Goal: Check status: Check status

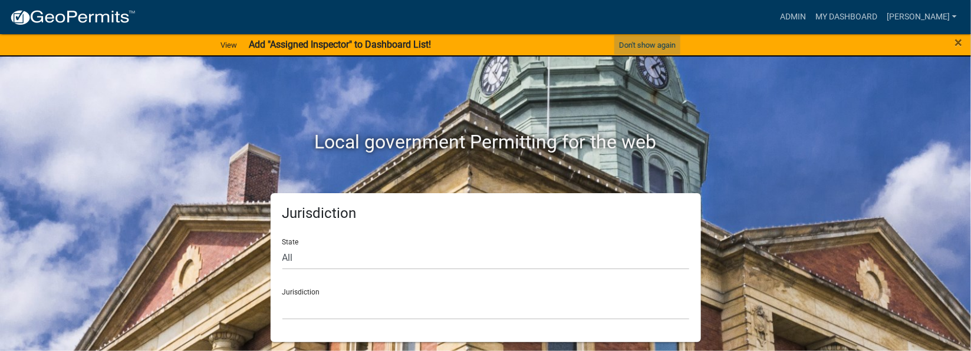
click at [657, 42] on button "Don't show again" at bounding box center [647, 44] width 66 height 19
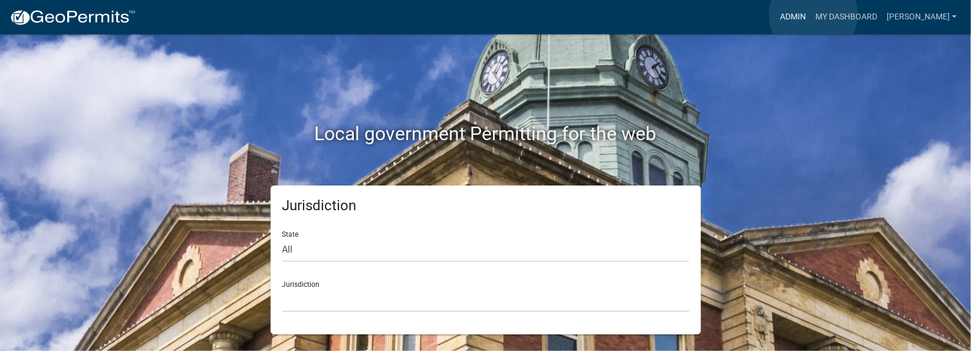
click at [811, 15] on link "Admin" at bounding box center [792, 17] width 35 height 22
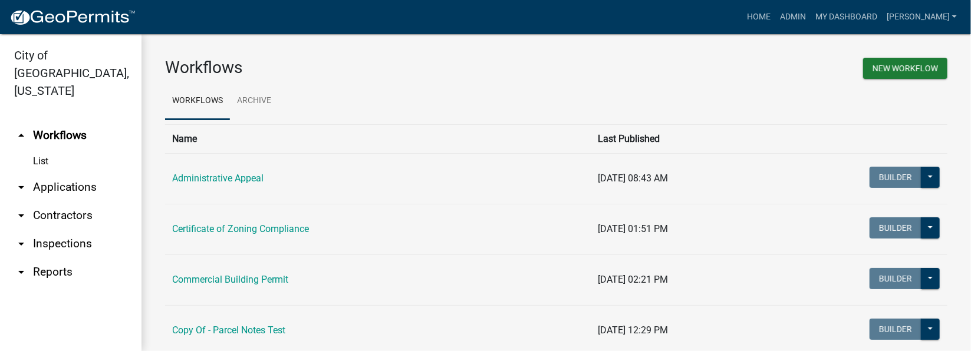
click at [52, 230] on link "arrow_drop_down Inspections" at bounding box center [70, 244] width 141 height 28
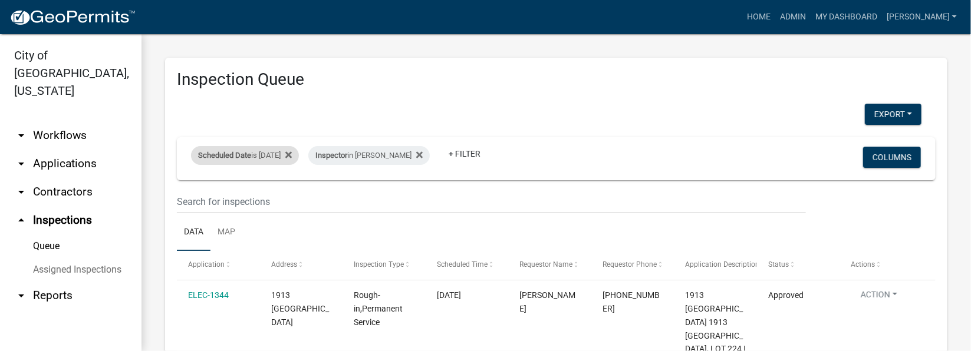
click at [277, 152] on div "Scheduled Date is [DATE]" at bounding box center [245, 155] width 108 height 19
click at [286, 197] on input "[DATE]" at bounding box center [256, 199] width 83 height 24
type input "[DATE]"
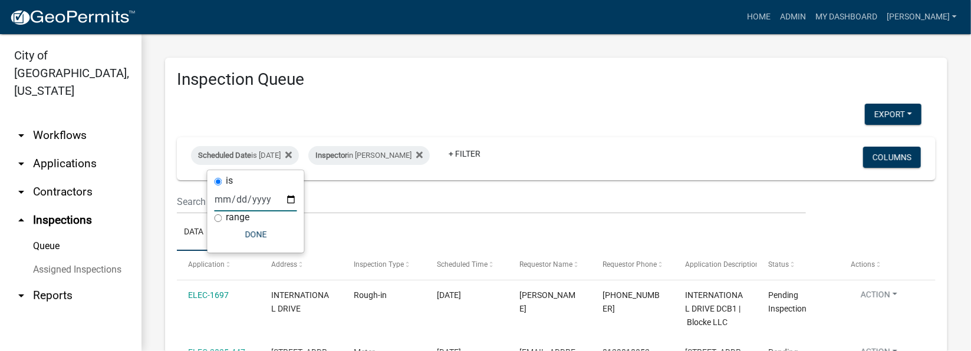
click at [290, 199] on input "[DATE]" at bounding box center [256, 199] width 83 height 24
click at [442, 85] on h3 "Inspection Queue" at bounding box center [556, 80] width 759 height 20
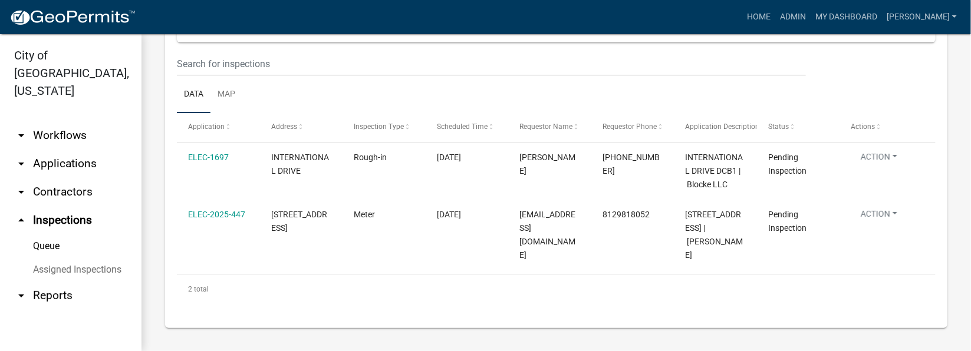
scroll to position [176, 0]
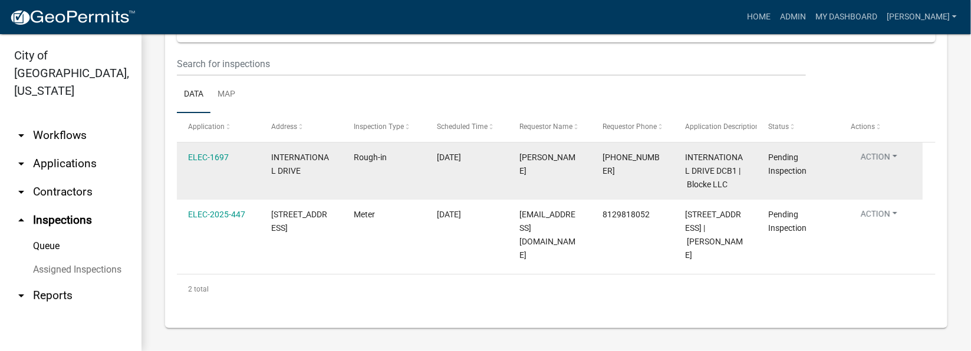
click at [204, 153] on link "ELEC-1697" at bounding box center [208, 157] width 41 height 9
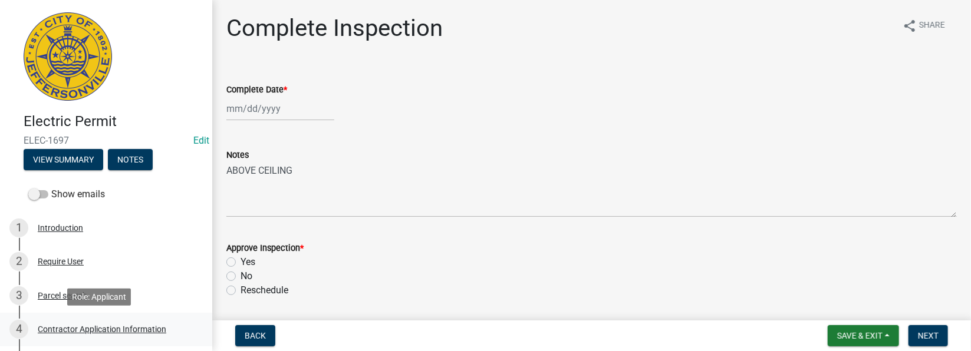
click at [78, 330] on div "Contractor Application Information" at bounding box center [102, 329] width 129 height 8
